Goal: Transaction & Acquisition: Purchase product/service

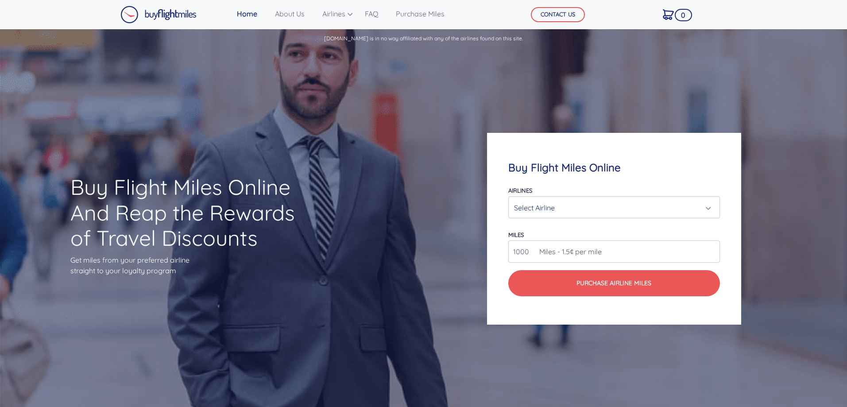
click at [553, 209] on div "Select Airline" at bounding box center [611, 207] width 194 height 17
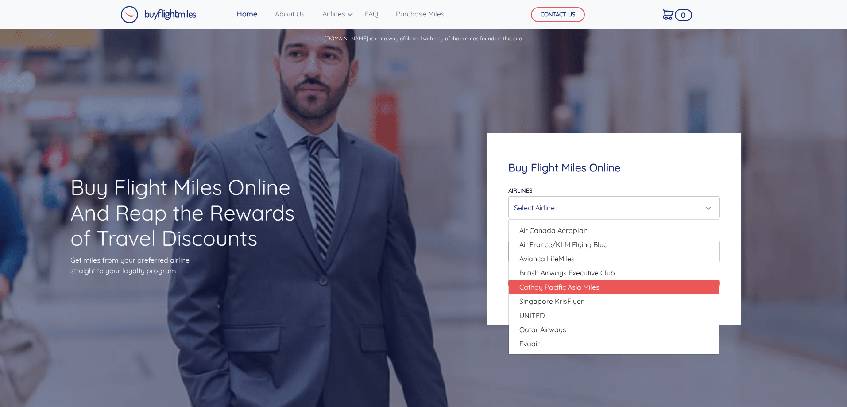
click at [621, 287] on link "Cathay Pacific Asia Miles" at bounding box center [614, 287] width 210 height 14
select select "Cathay Pacific Asia Miles"
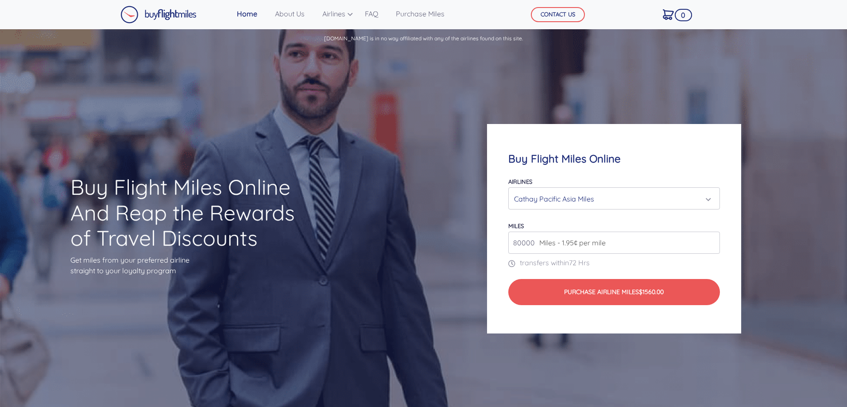
click at [622, 244] on input "80000" at bounding box center [614, 243] width 211 height 22
click at [710, 246] on input "80000" at bounding box center [614, 243] width 211 height 22
click at [713, 238] on input "81000" at bounding box center [614, 243] width 211 height 22
drag, startPoint x: 534, startPoint y: 242, endPoint x: 469, endPoint y: 244, distance: 64.7
click at [470, 244] on div "Buy Flight Miles Online Airlines Air Canada Aeroplan Air France/KLM Flying Blue…" at bounding box center [614, 229] width 339 height 295
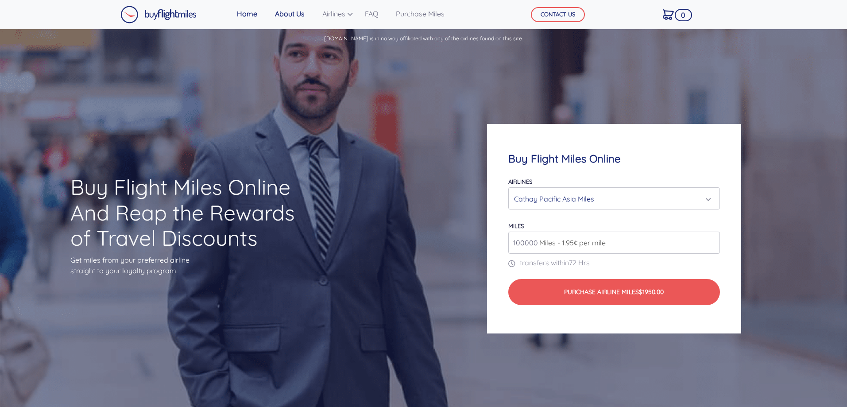
type input "100000"
click at [293, 16] on link "About Us" at bounding box center [290, 14] width 37 height 18
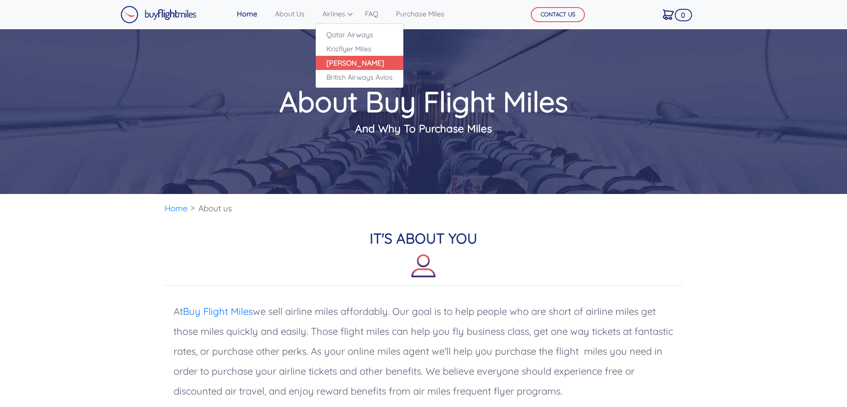
click at [344, 62] on link "[PERSON_NAME]" at bounding box center [360, 63] width 88 height 14
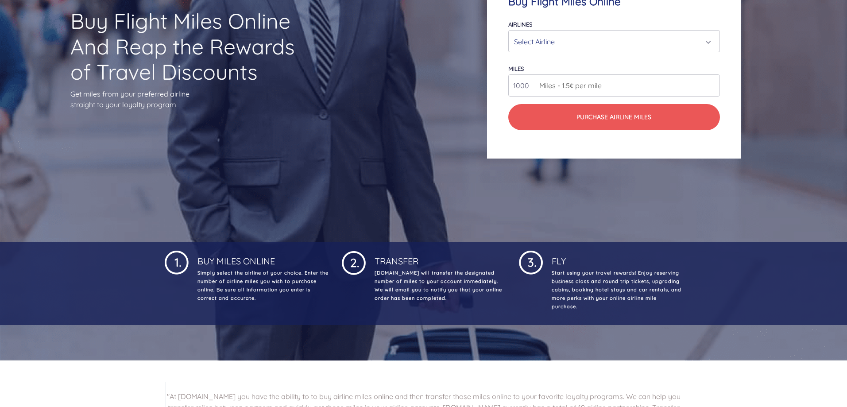
scroll to position [44, 0]
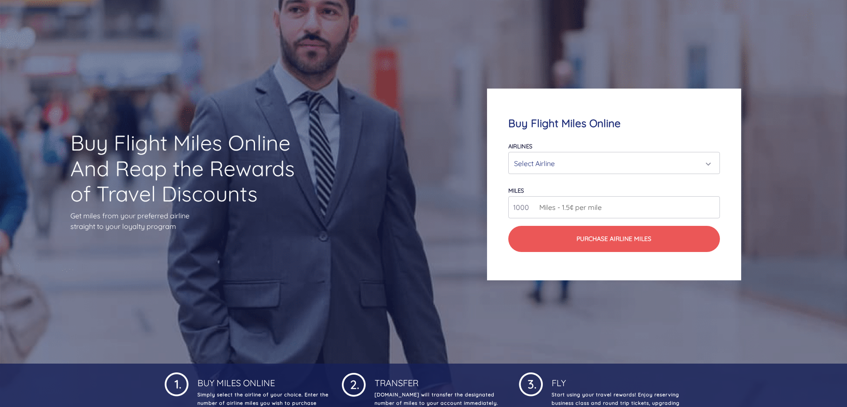
click at [547, 166] on div "Select Airline" at bounding box center [611, 163] width 194 height 17
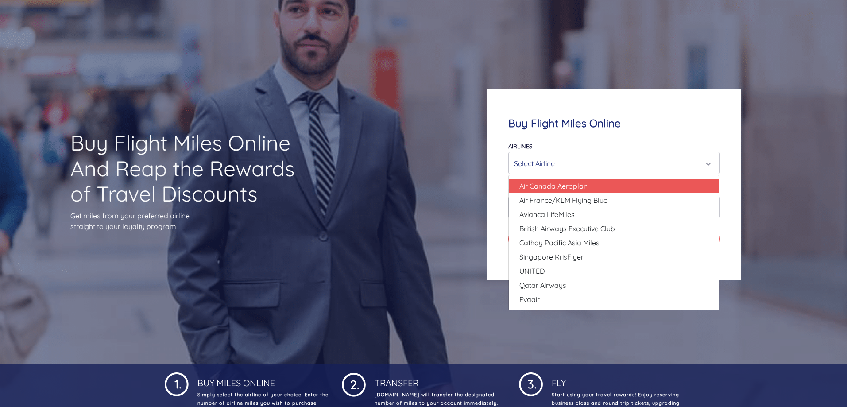
click at [598, 186] on link "Air Canada Aeroplan" at bounding box center [614, 186] width 210 height 14
select select "Air Canada Aeroplan"
type input "80000"
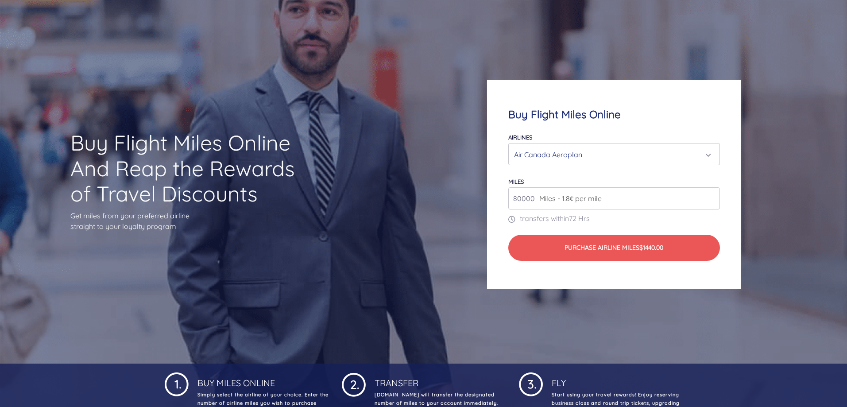
click at [596, 151] on div "Air Canada Aeroplan" at bounding box center [611, 154] width 194 height 17
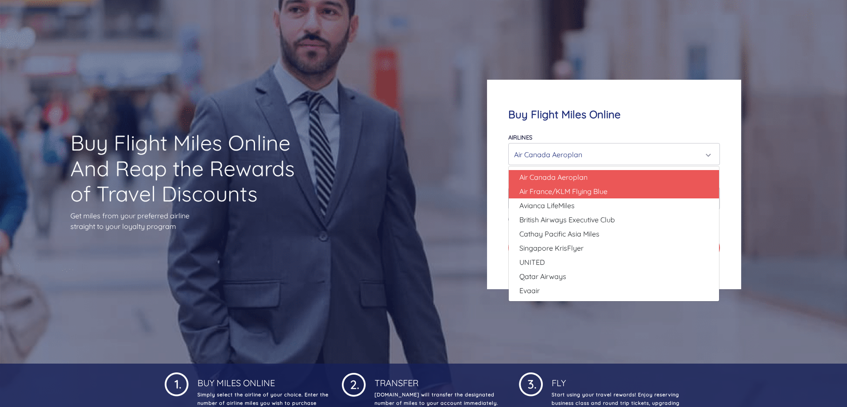
click at [589, 194] on span "Air France/KLM Flying Blue" at bounding box center [564, 191] width 88 height 11
select select "Air France/KLM Flying Blue"
type input "49000"
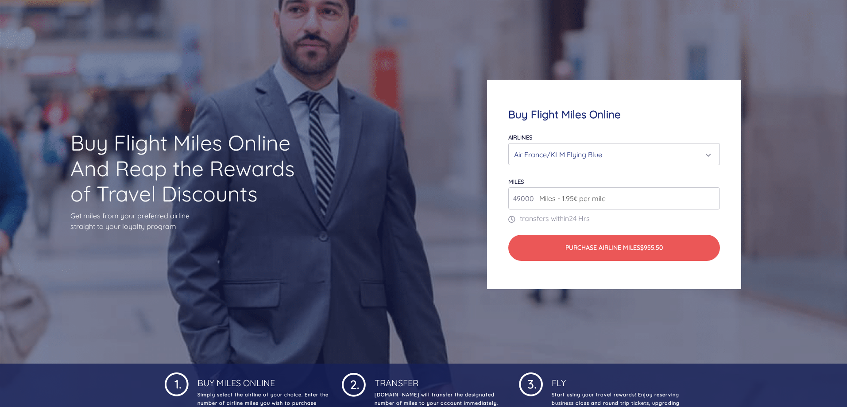
click at [605, 153] on div "Air France/KLM Flying Blue" at bounding box center [611, 154] width 194 height 17
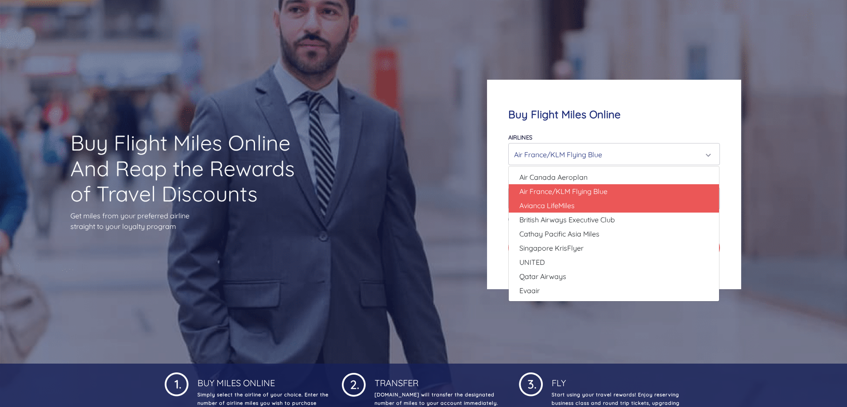
click at [587, 201] on link "Avianca LifeMiles" at bounding box center [614, 205] width 210 height 14
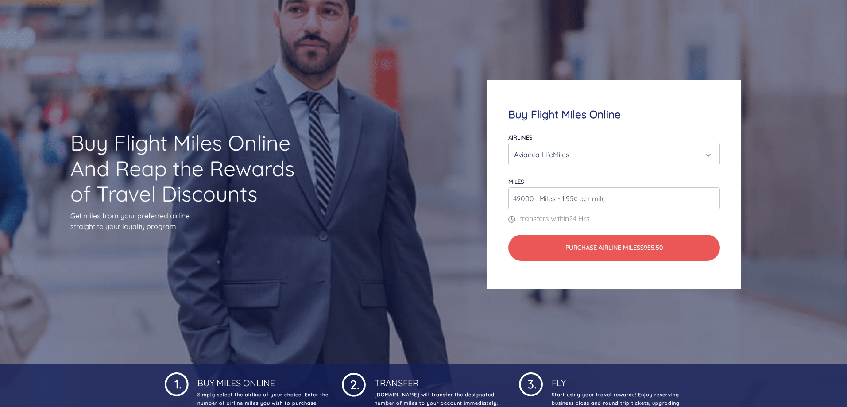
click at [610, 149] on div "Avianca LifeMiles" at bounding box center [611, 154] width 194 height 17
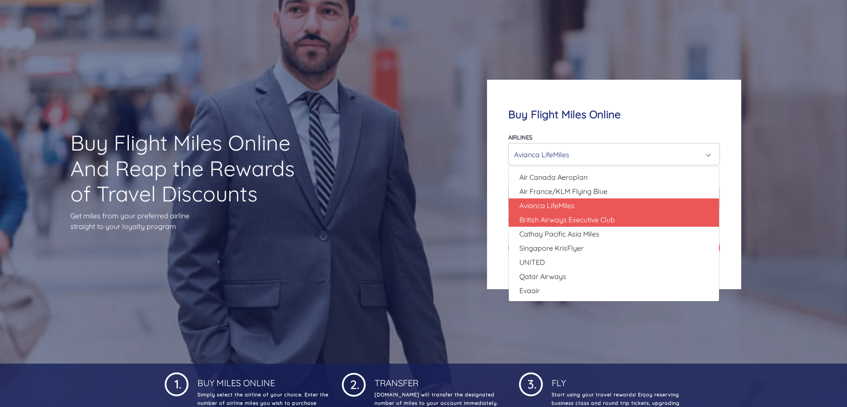
click at [555, 222] on span "British Airways Executive Club" at bounding box center [568, 219] width 96 height 11
select select "British Airways Executive Club"
type input "80000"
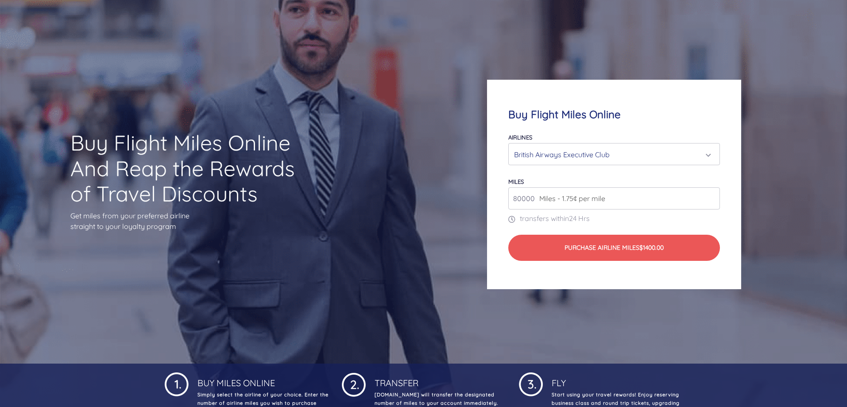
click at [609, 154] on div "British Airways Executive Club" at bounding box center [611, 154] width 194 height 17
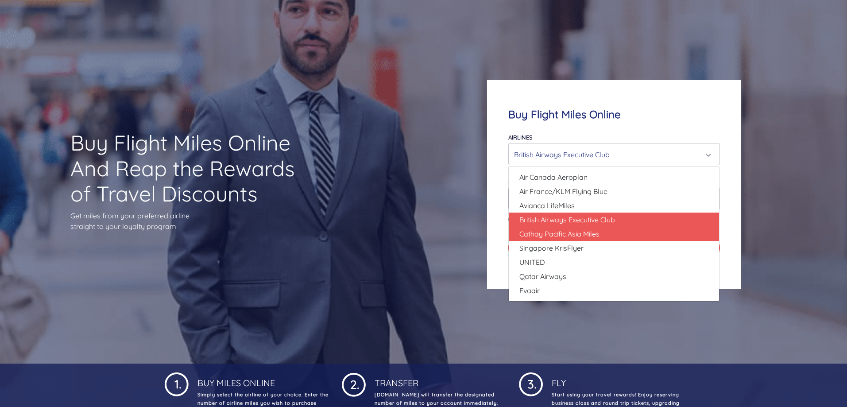
click at [577, 238] on span "Cathay Pacific Asia Miles" at bounding box center [560, 234] width 80 height 11
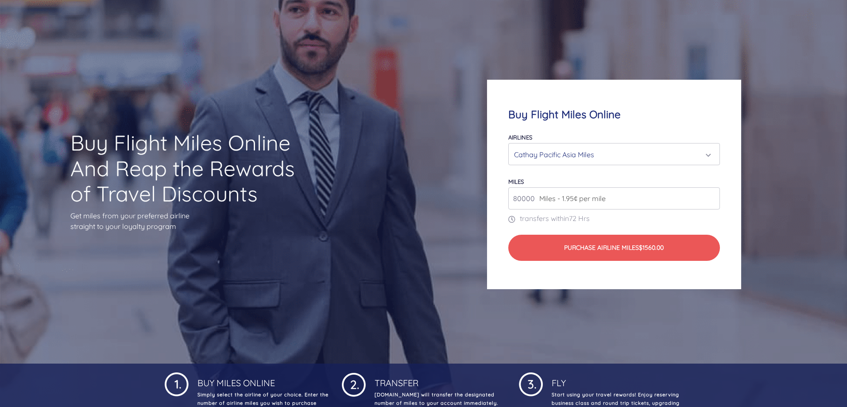
click at [609, 156] on div "Cathay Pacific Asia Miles" at bounding box center [611, 154] width 194 height 17
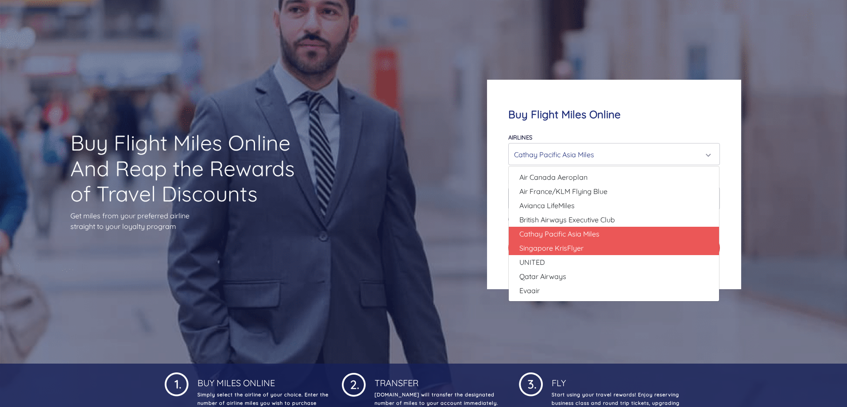
click at [563, 248] on span "Singapore KrisFlyer" at bounding box center [552, 248] width 64 height 11
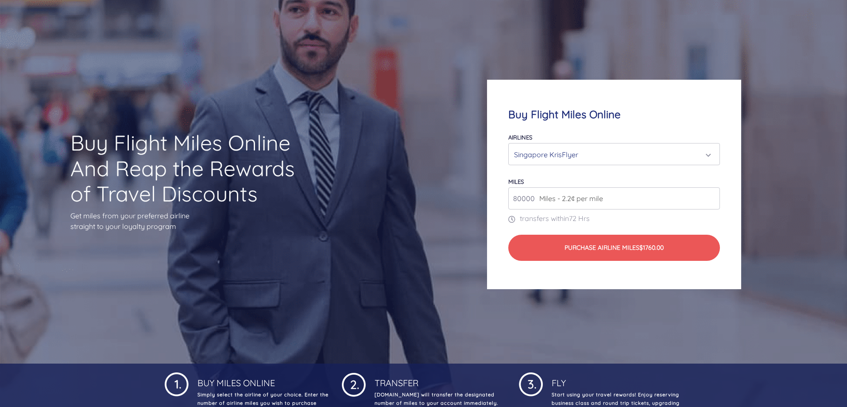
click at [600, 156] on div "Singapore KrisFlyer" at bounding box center [611, 154] width 194 height 17
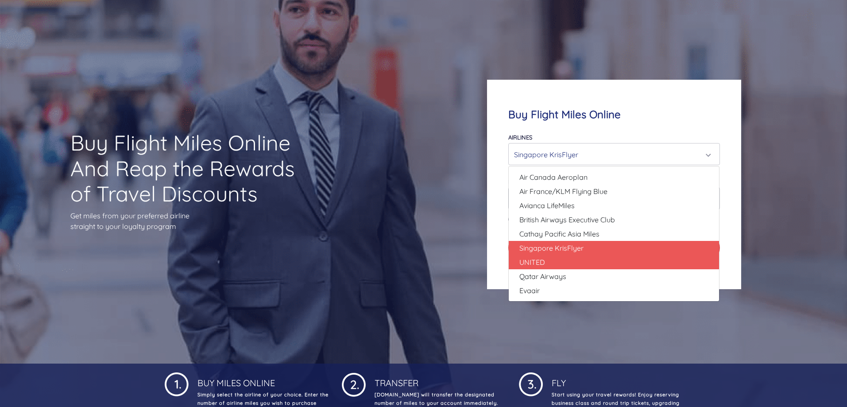
click at [550, 265] on link "UNITED" at bounding box center [614, 262] width 210 height 14
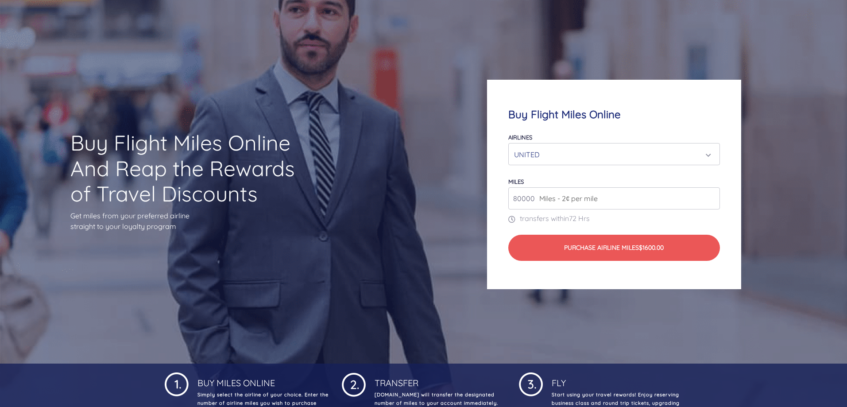
click at [609, 153] on div "UNITED" at bounding box center [611, 154] width 194 height 17
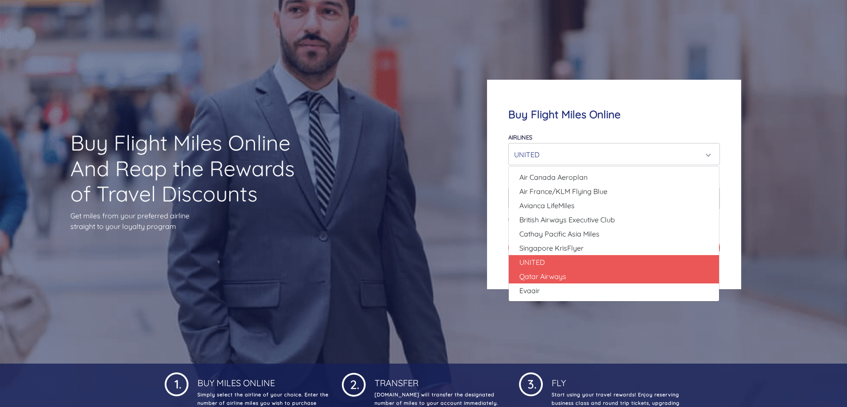
click at [564, 273] on span "Qatar Airways" at bounding box center [543, 276] width 47 height 11
select select "Qatar Airways"
type input "10000"
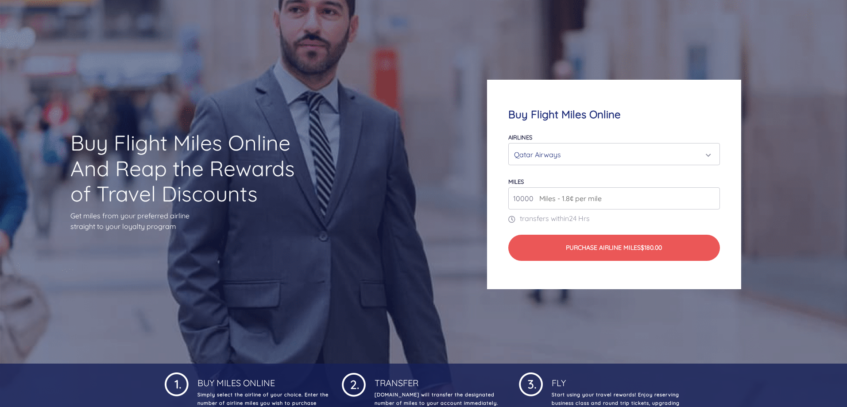
click at [610, 152] on div "Qatar Airways" at bounding box center [611, 154] width 194 height 17
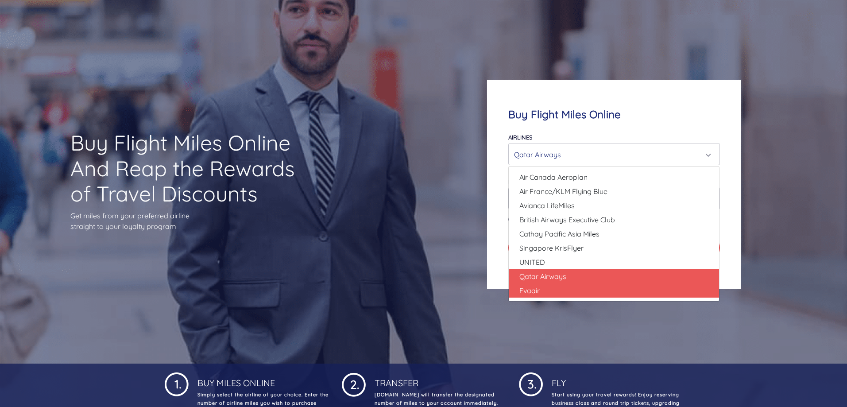
click at [558, 291] on link "Evaair" at bounding box center [614, 290] width 210 height 14
select select "Evaair"
type input "50000"
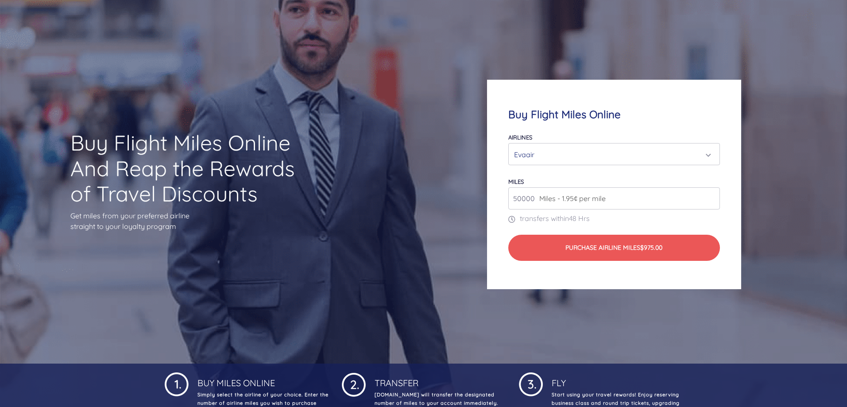
click at [586, 144] on div "Evaair" at bounding box center [614, 154] width 210 height 21
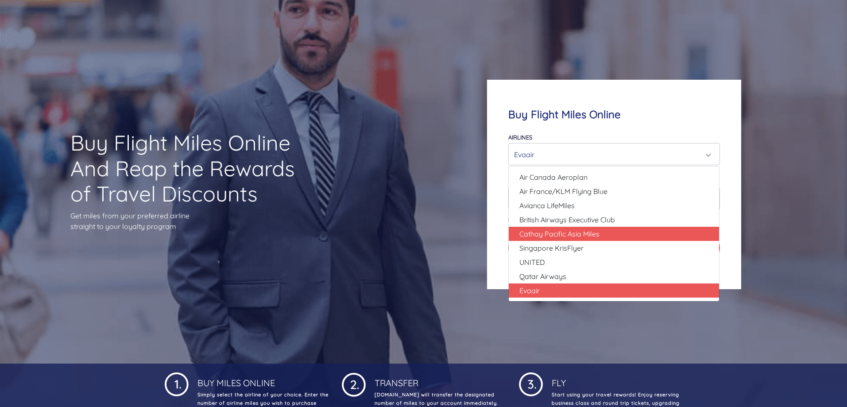
click at [563, 235] on span "Cathay Pacific Asia Miles" at bounding box center [560, 234] width 80 height 11
select select "Cathay Pacific Asia Miles"
type input "80000"
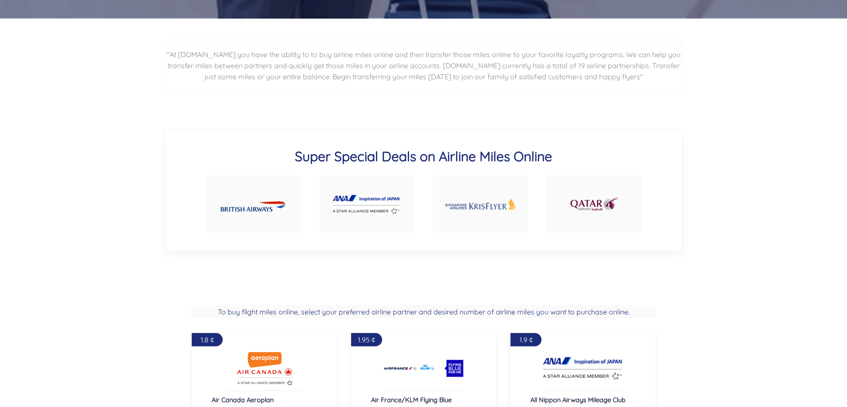
scroll to position [487, 0]
